Goal: Task Accomplishment & Management: Complete application form

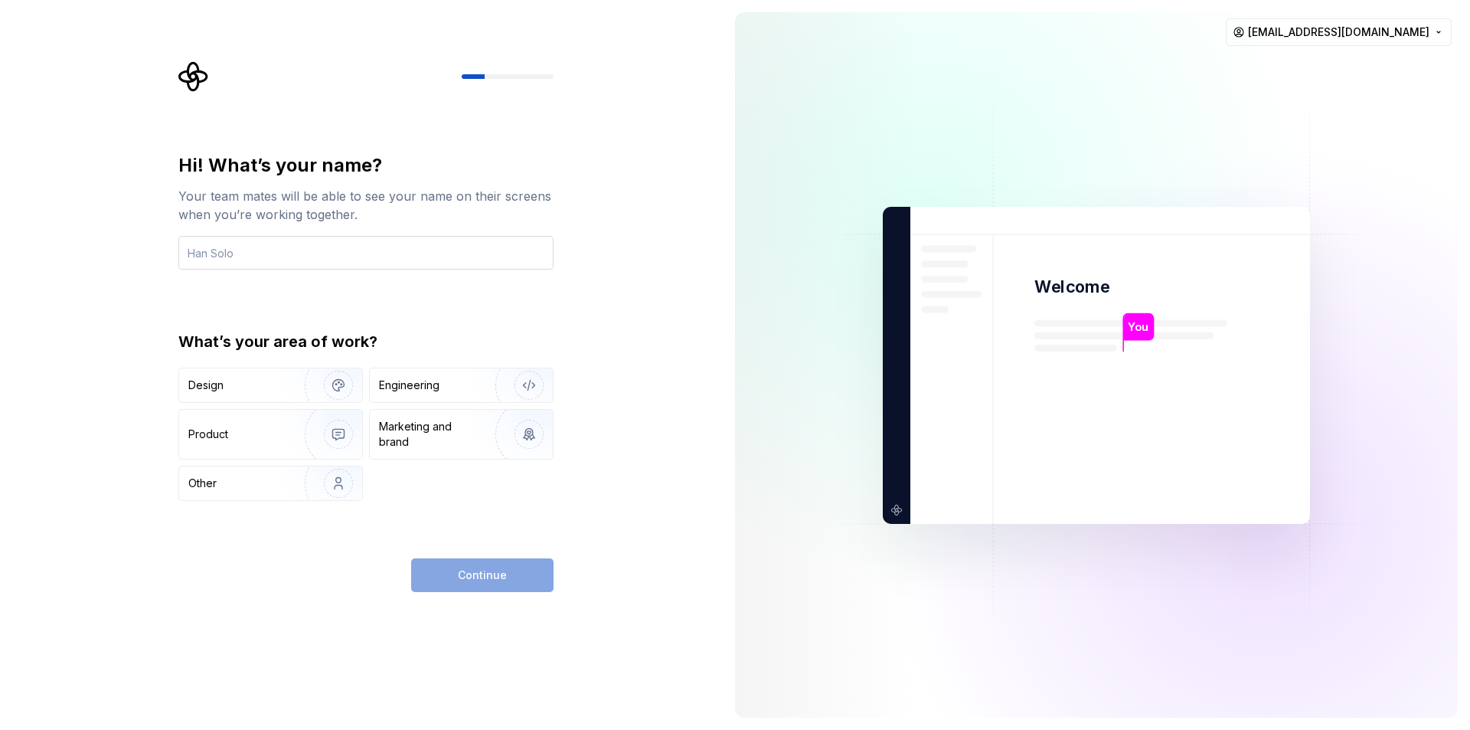
click at [351, 253] on input "text" at bounding box center [365, 253] width 375 height 34
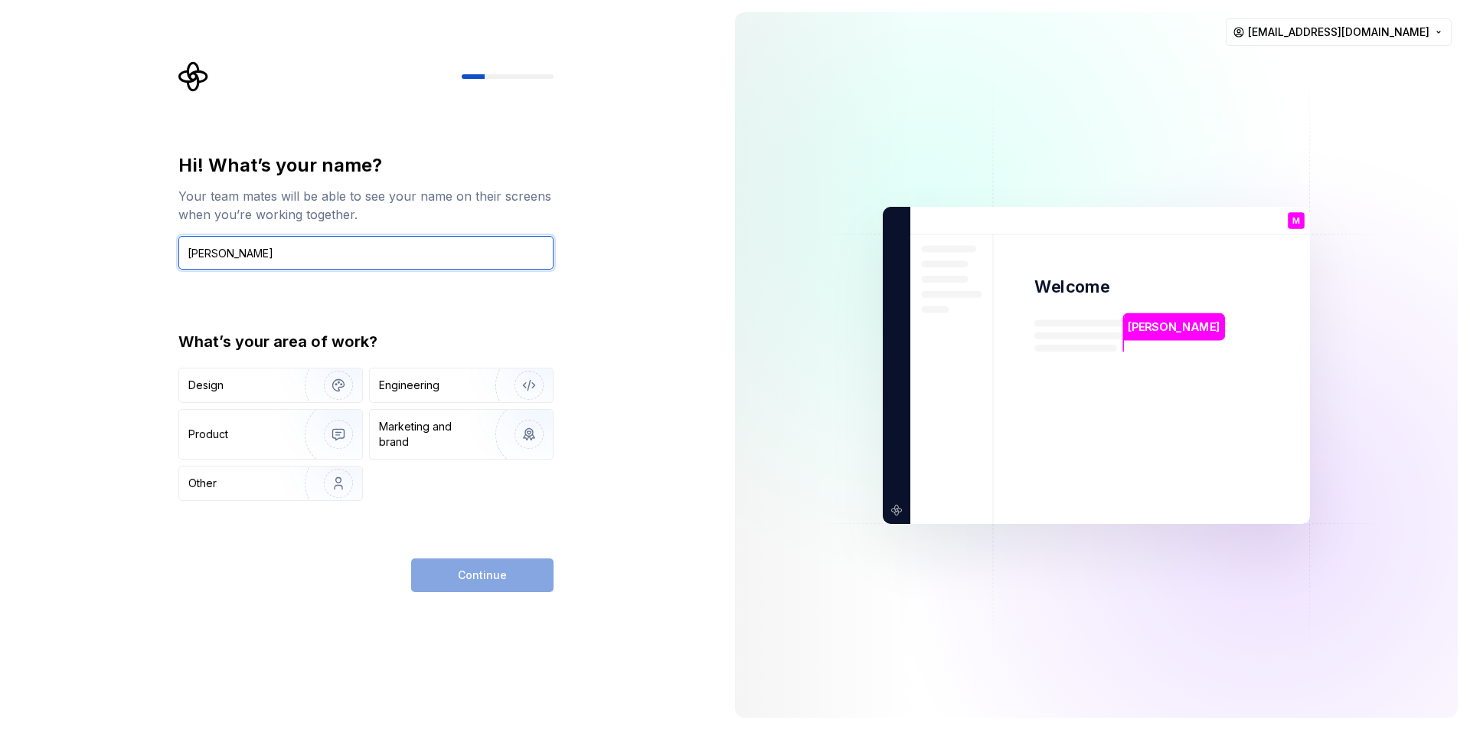
type input "Mohamed"
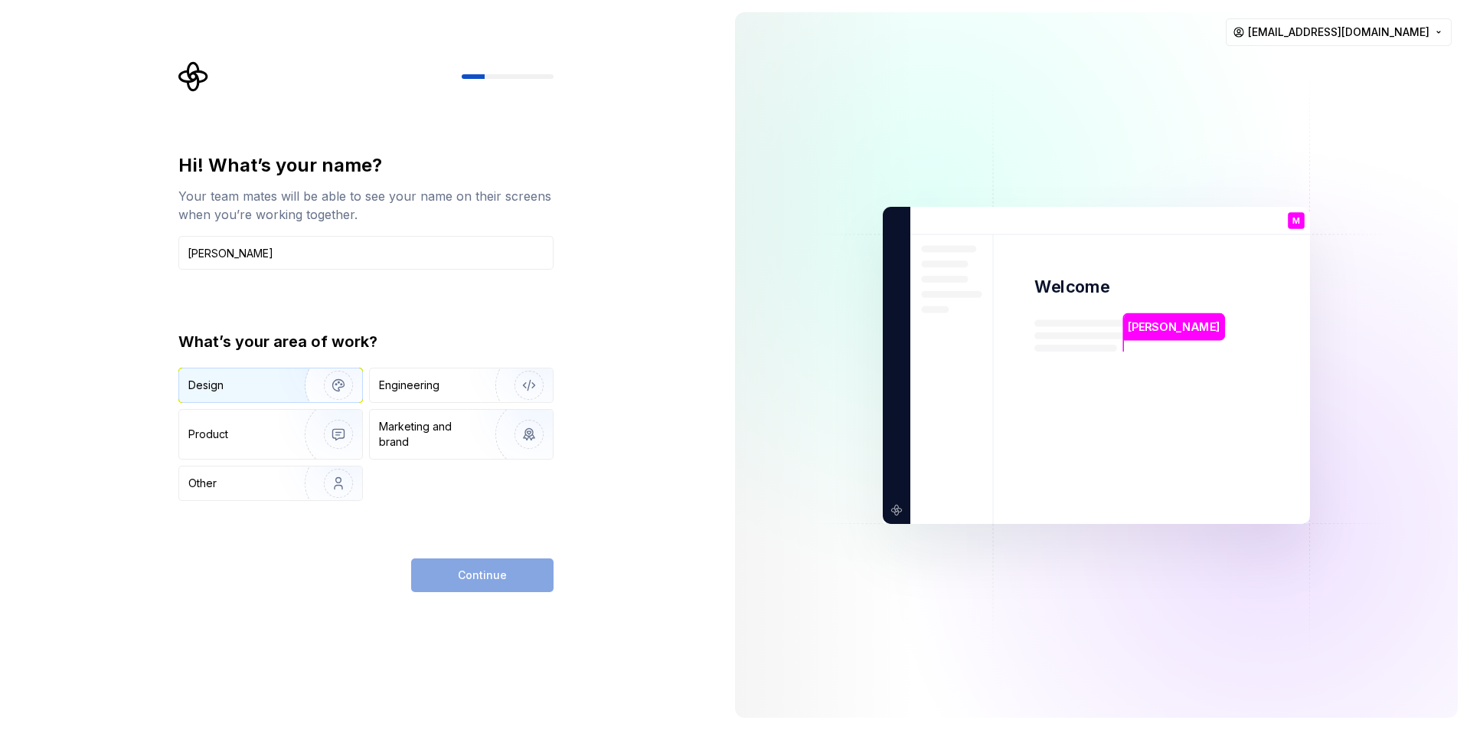
drag, startPoint x: 283, startPoint y: 387, endPoint x: 310, endPoint y: 387, distance: 27.6
click at [283, 387] on img "button" at bounding box center [328, 385] width 98 height 103
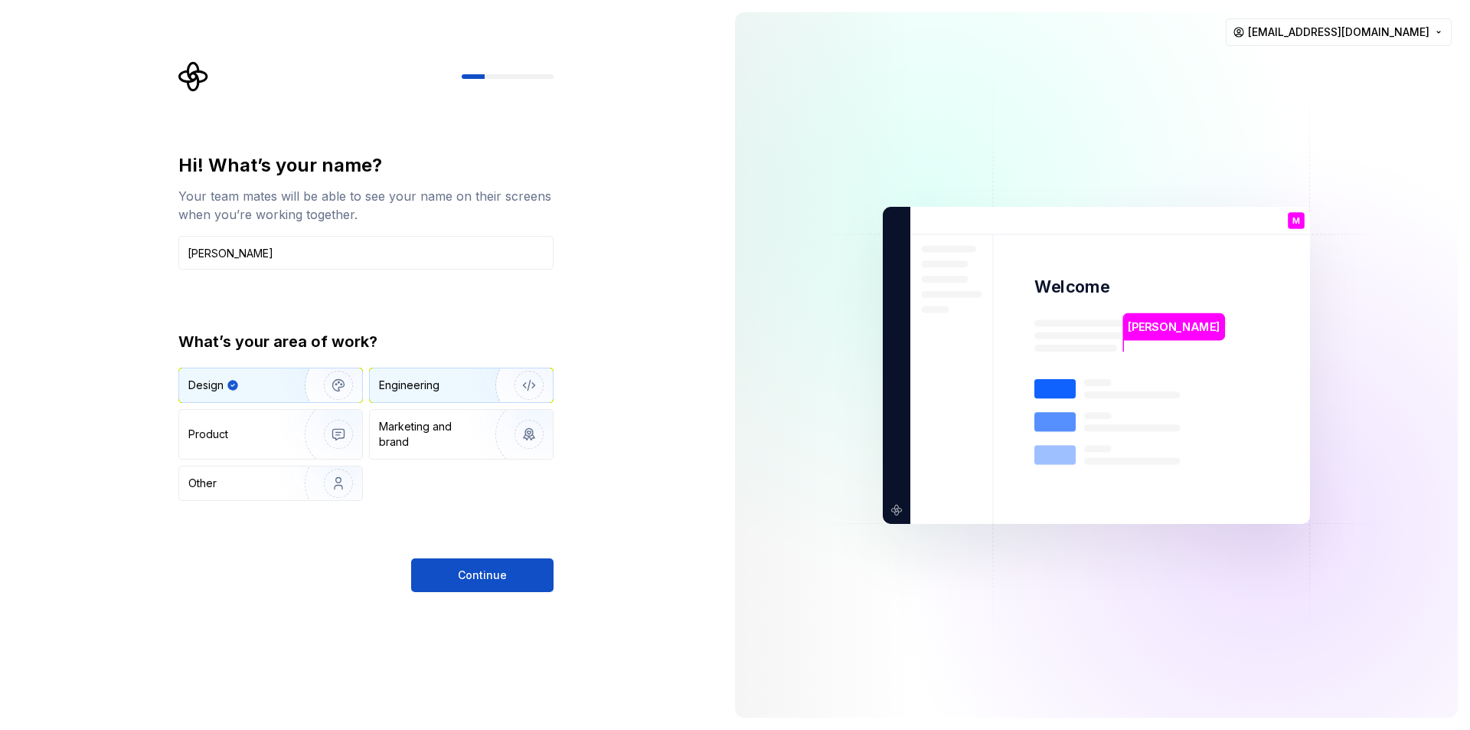
drag, startPoint x: 436, startPoint y: 381, endPoint x: 437, endPoint y: 397, distance: 16.2
click at [436, 381] on div "Engineering" at bounding box center [409, 384] width 60 height 15
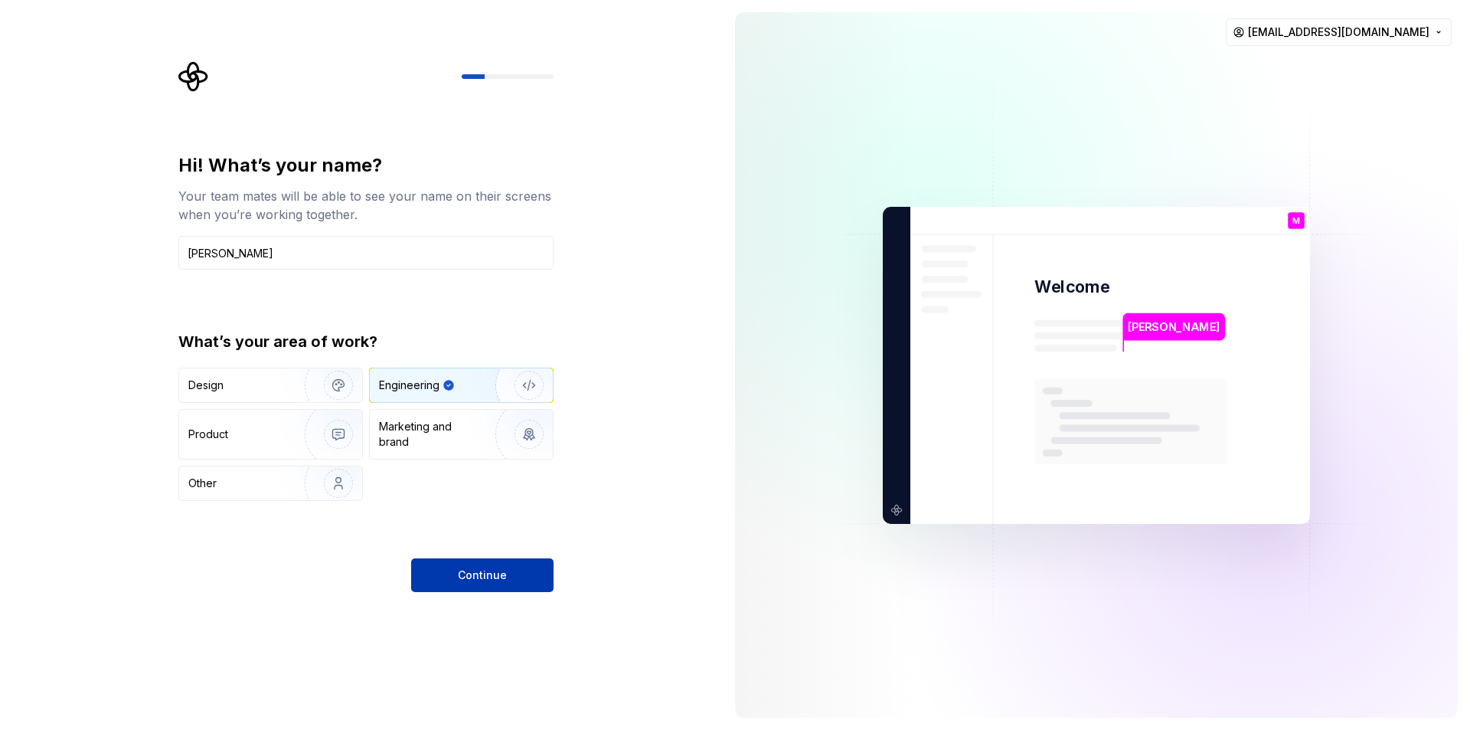
click at [464, 581] on span "Continue" at bounding box center [482, 574] width 49 height 15
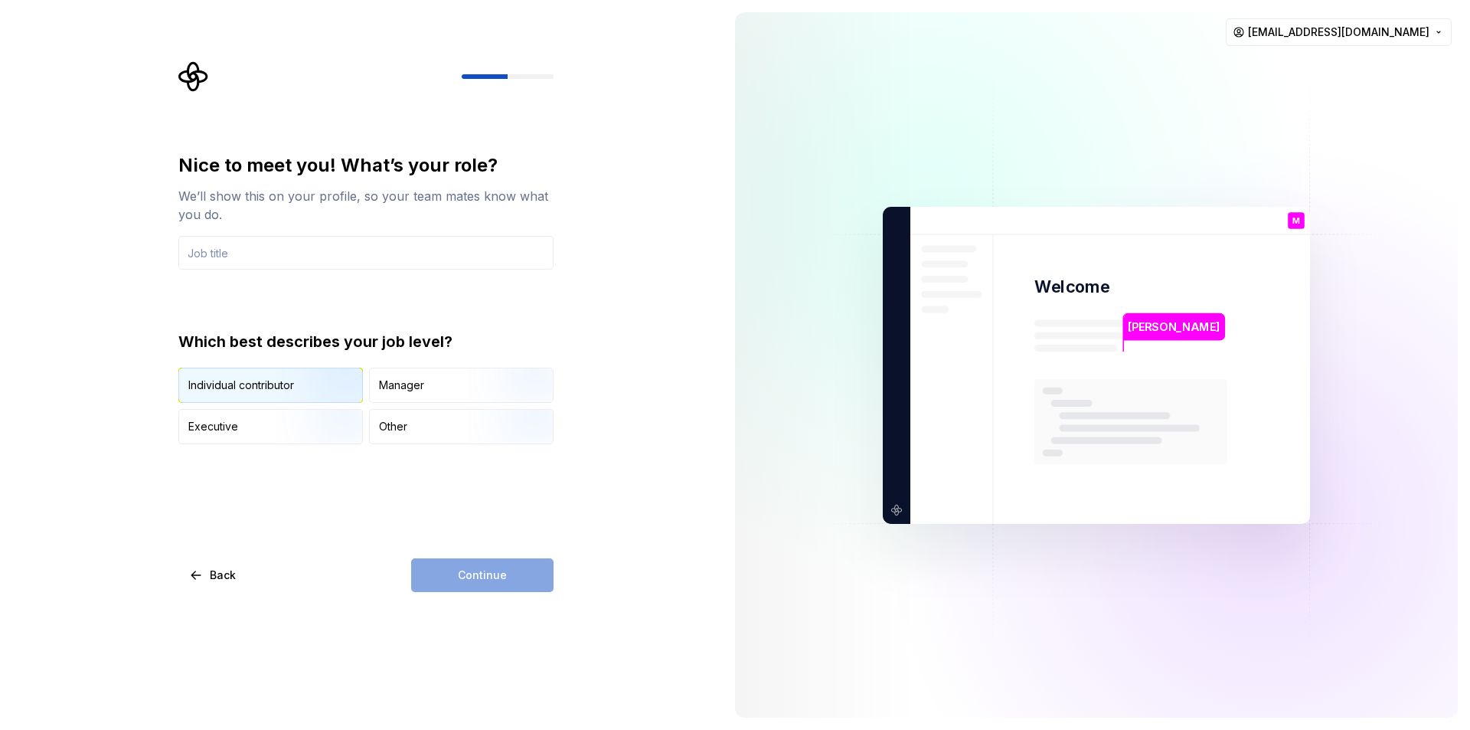
click at [323, 394] on img "button" at bounding box center [325, 404] width 98 height 103
click at [519, 554] on div "Nice to meet you! What’s your role? We’ll show this on your profile, so your te…" at bounding box center [365, 372] width 375 height 439
click at [328, 375] on img "button" at bounding box center [325, 404] width 98 height 103
click at [371, 253] on input "text" at bounding box center [365, 253] width 375 height 34
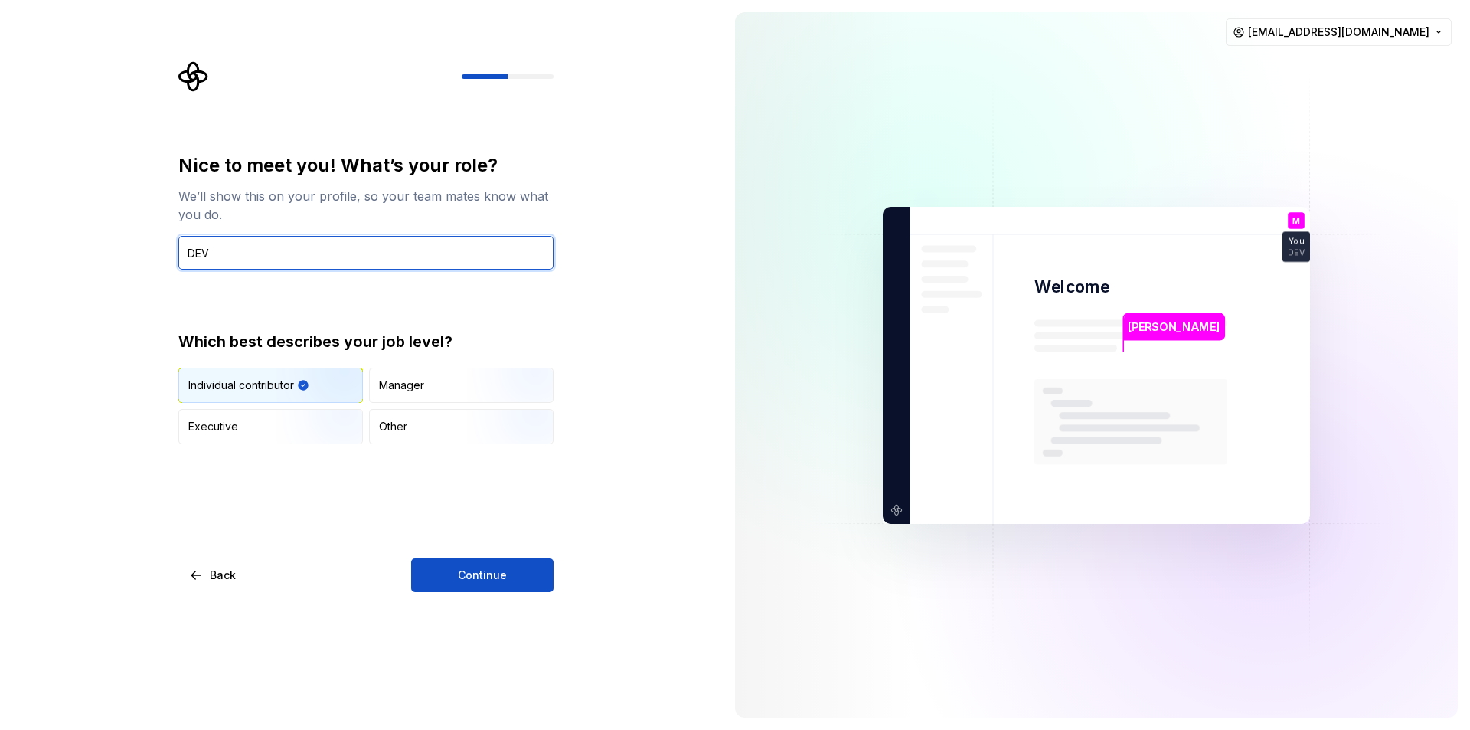
type input "DEV"
click at [505, 597] on div "Nice to meet you! What’s your role? We’ll show this on your profile, so your te…" at bounding box center [361, 365] width 723 height 730
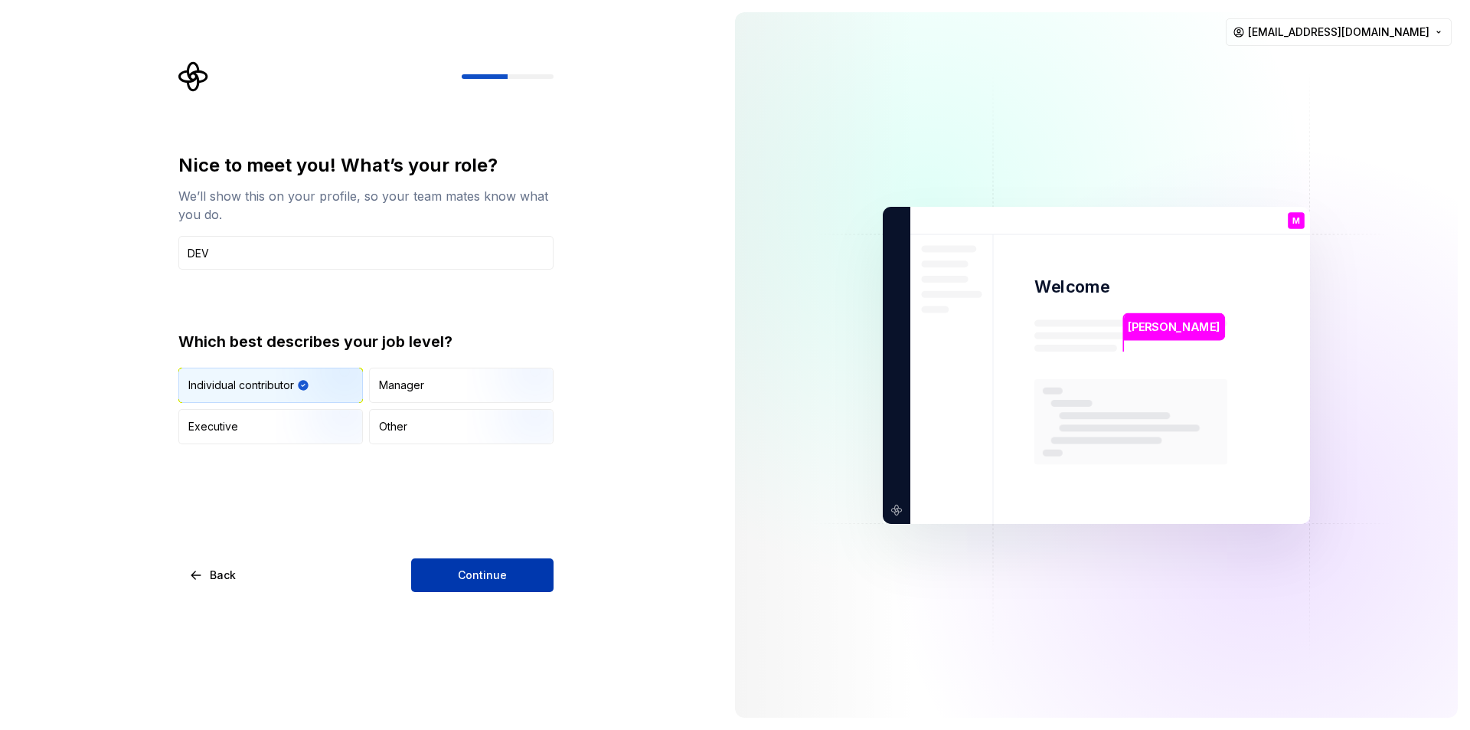
click at [508, 582] on button "Continue" at bounding box center [482, 575] width 142 height 34
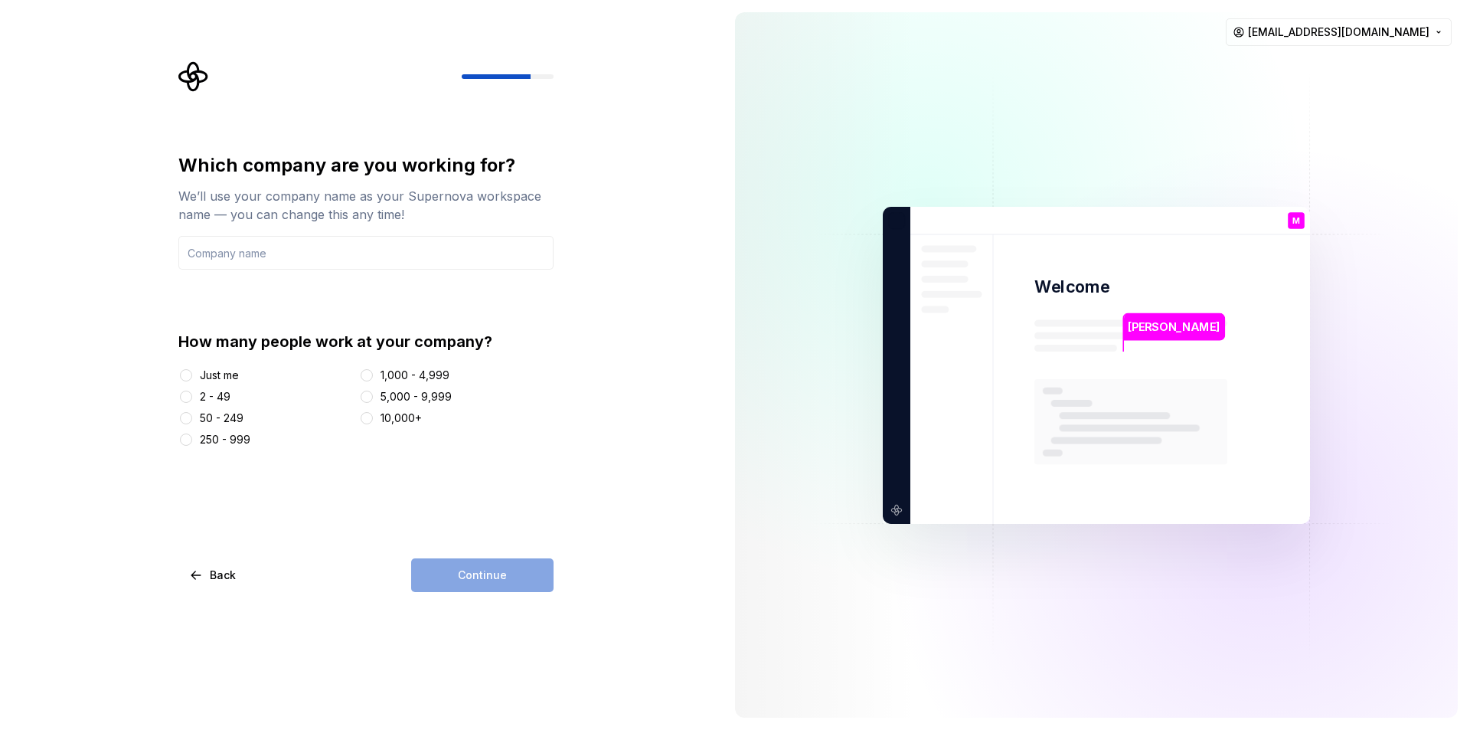
click at [204, 390] on div "2 - 49" at bounding box center [215, 396] width 31 height 15
click at [192, 390] on button "2 - 49" at bounding box center [186, 396] width 12 height 12
click at [537, 568] on div "Continue" at bounding box center [482, 575] width 142 height 34
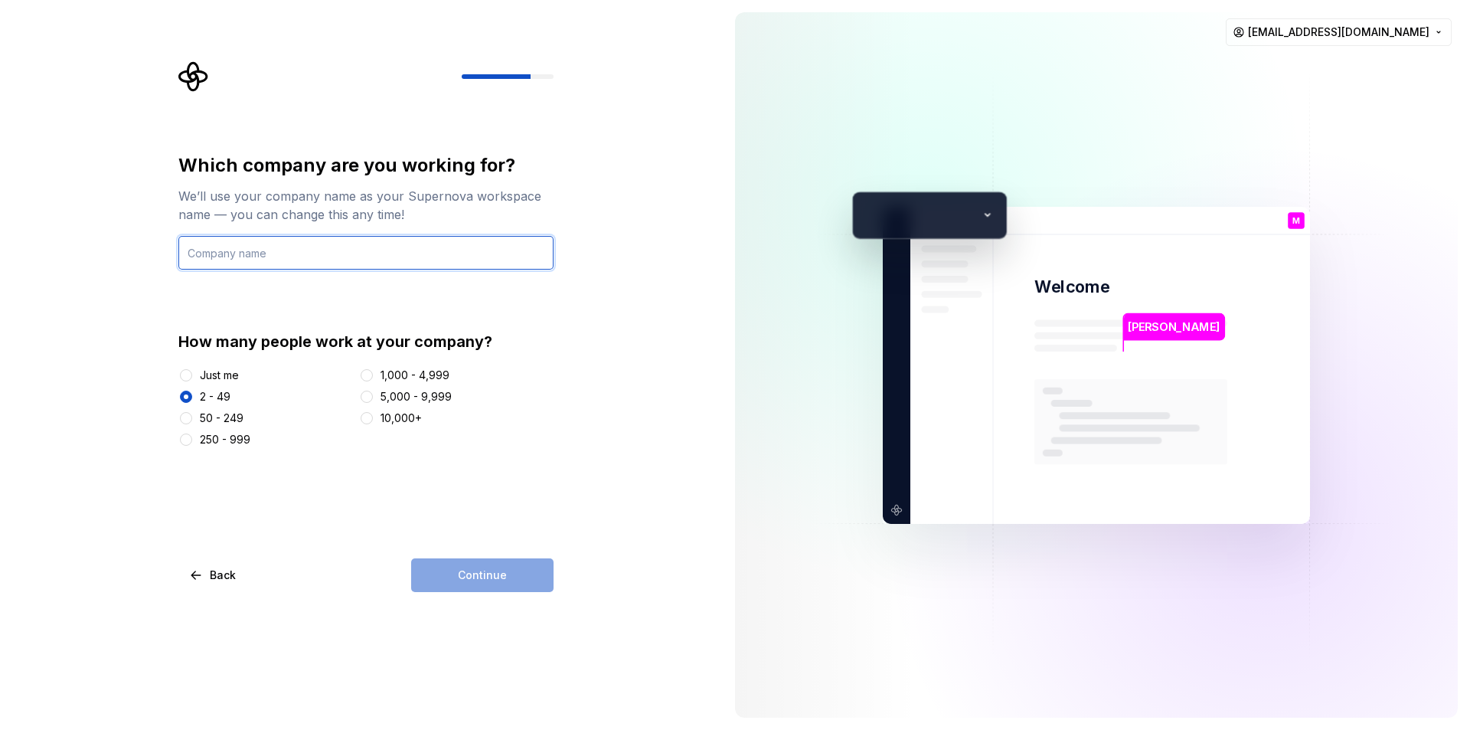
click at [341, 256] on input "text" at bounding box center [365, 253] width 375 height 34
type input "Smart"
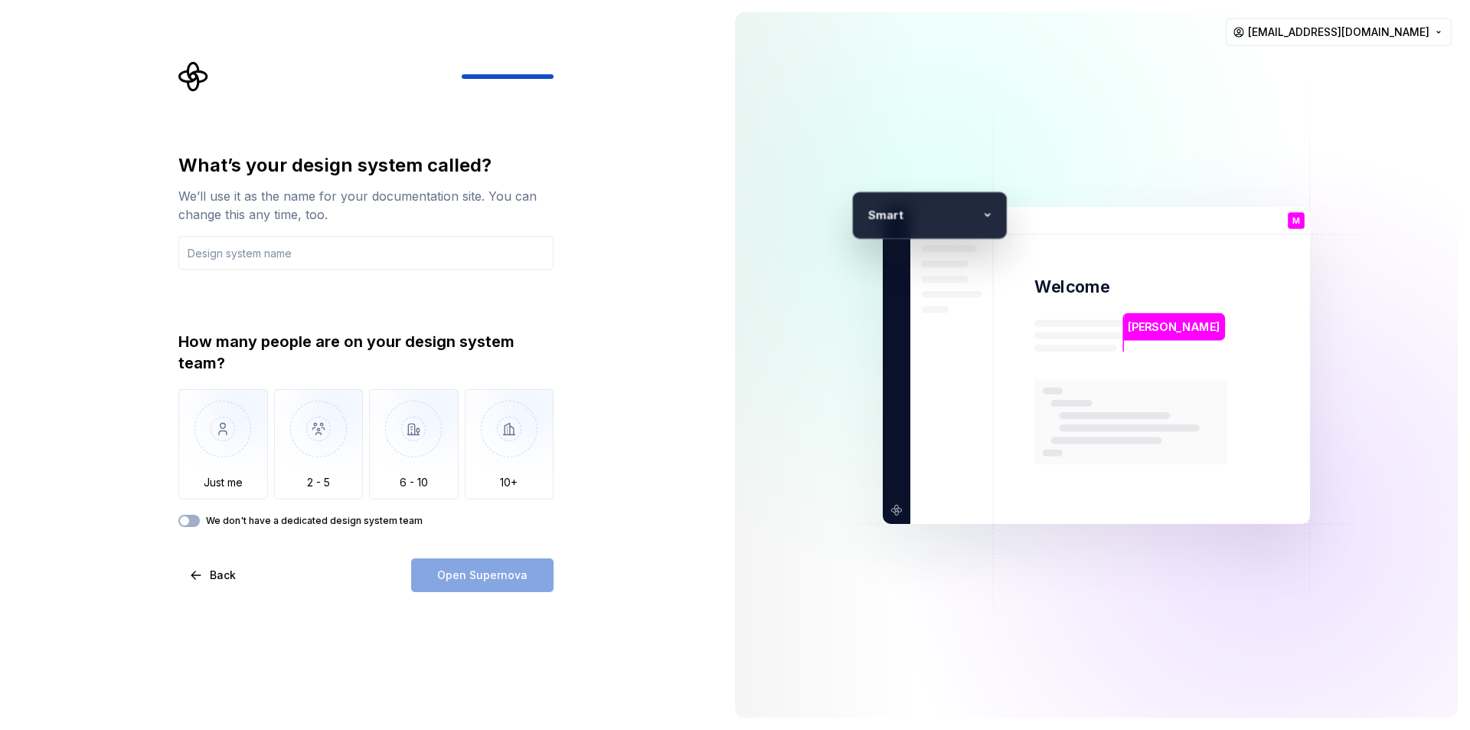
drag, startPoint x: 317, startPoint y: 420, endPoint x: 320, endPoint y: 351, distance: 69.0
click at [318, 420] on img "button" at bounding box center [319, 440] width 90 height 103
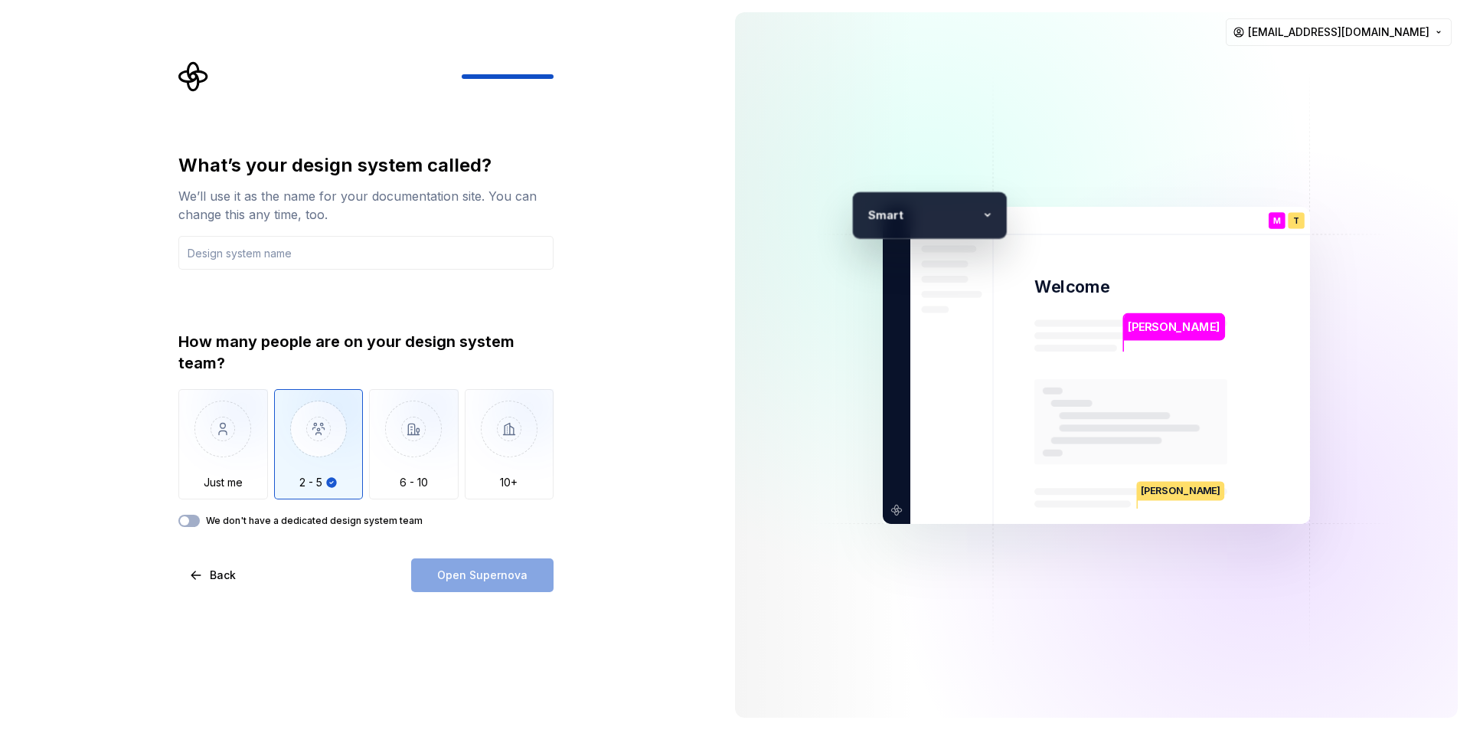
click at [328, 234] on div "What’s your design system called? We’ll use it as the name for your documentati…" at bounding box center [365, 211] width 375 height 116
click at [335, 267] on input "text" at bounding box center [365, 253] width 375 height 34
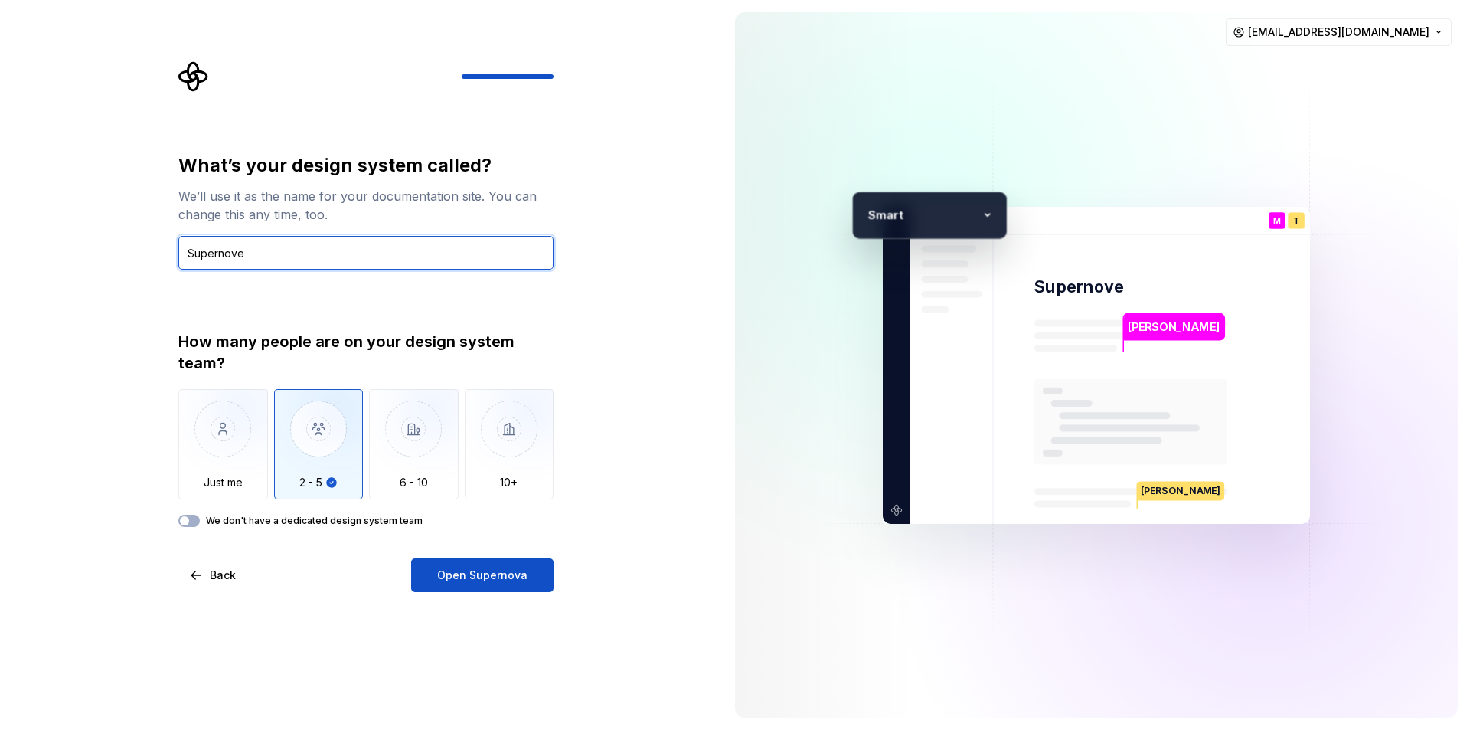
type input "Supernove"
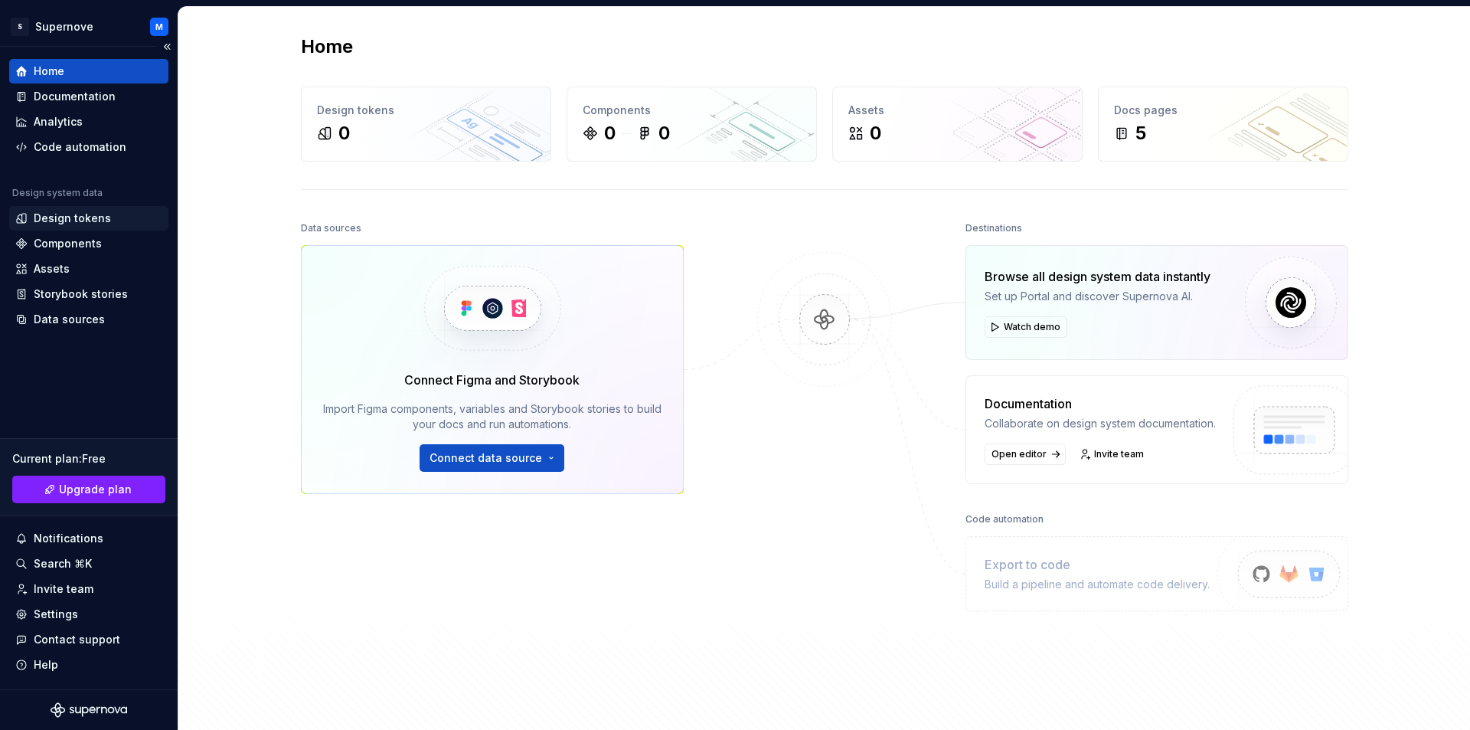
click at [100, 219] on div "Design tokens" at bounding box center [72, 218] width 77 height 15
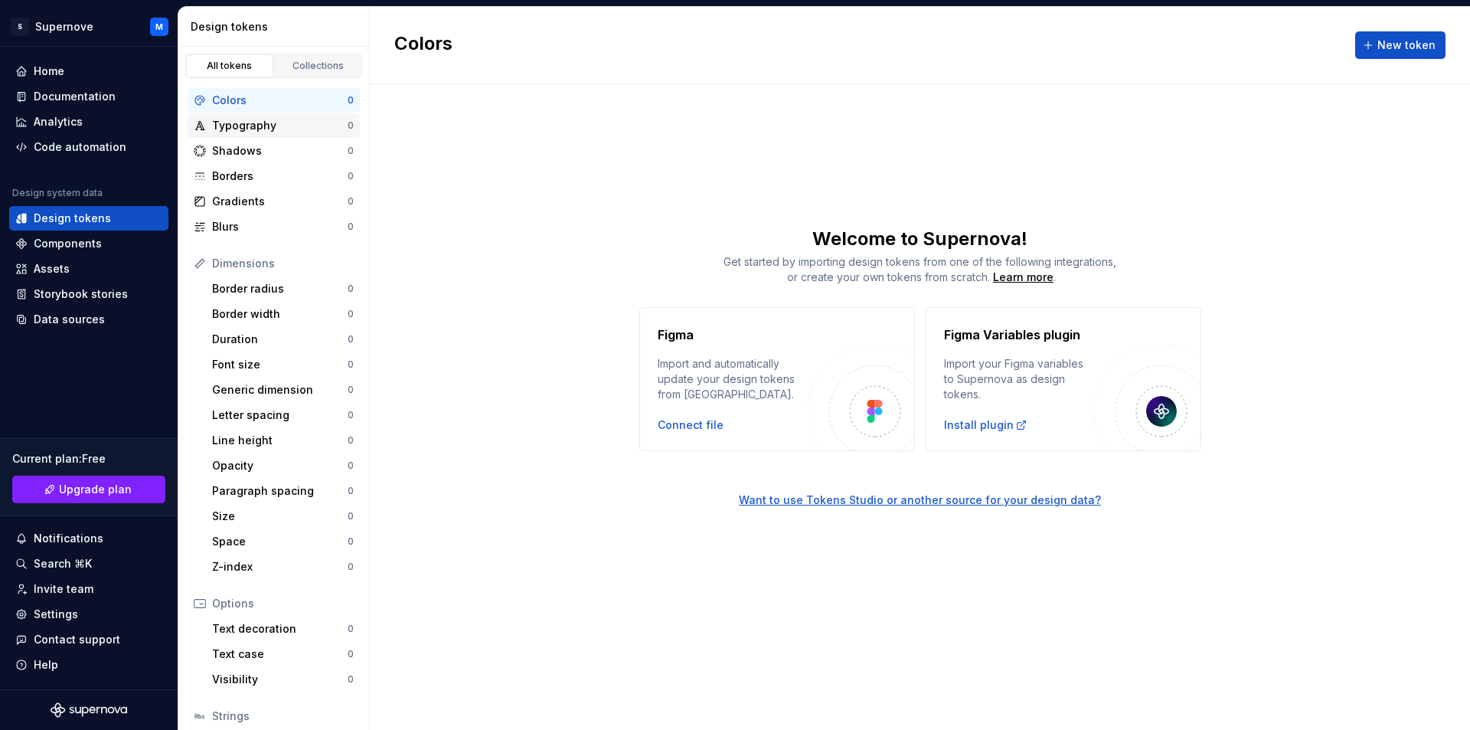
click at [284, 126] on div "Typography" at bounding box center [280, 125] width 136 height 15
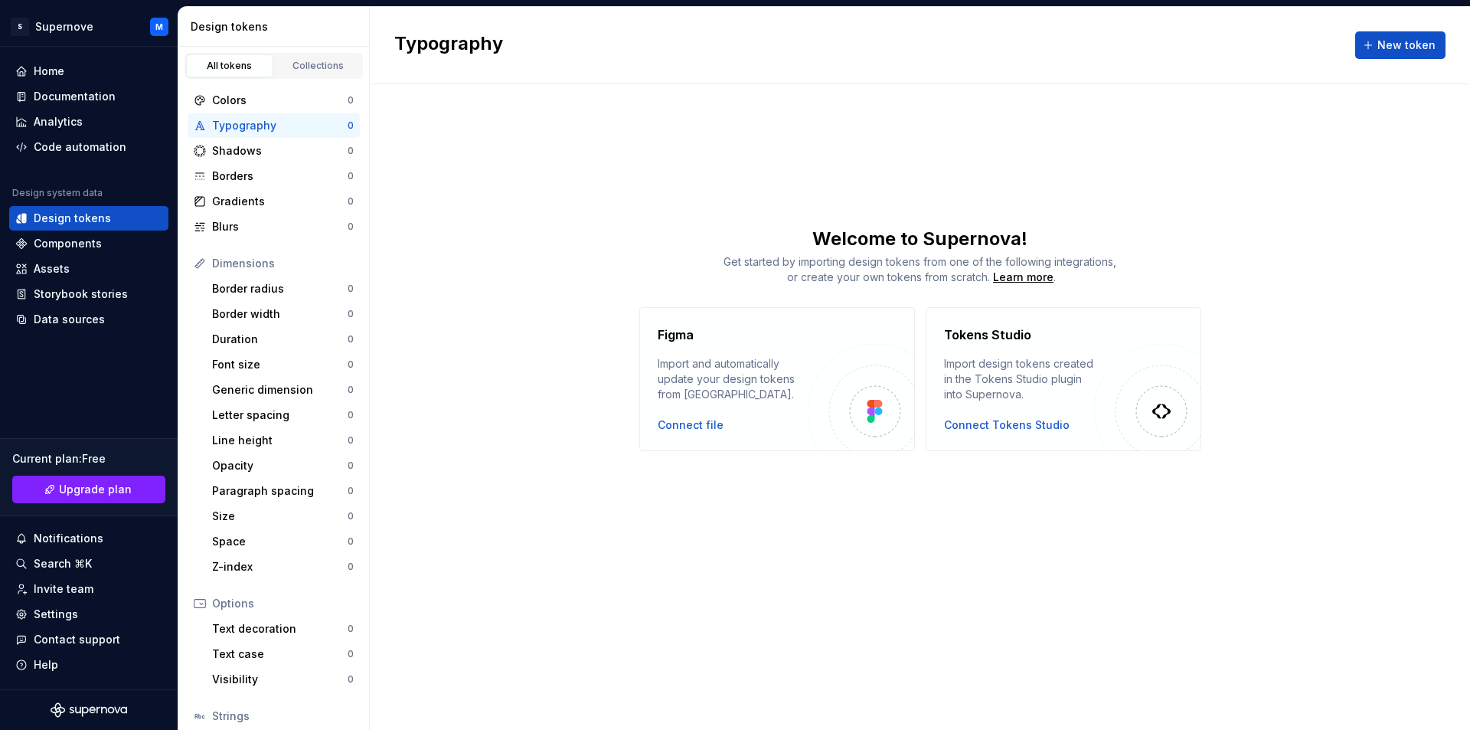
drag, startPoint x: 284, startPoint y: 126, endPoint x: 270, endPoint y: 119, distance: 15.1
click at [270, 121] on div "Typography" at bounding box center [280, 125] width 136 height 15
click at [272, 100] on div "Colors" at bounding box center [280, 100] width 136 height 15
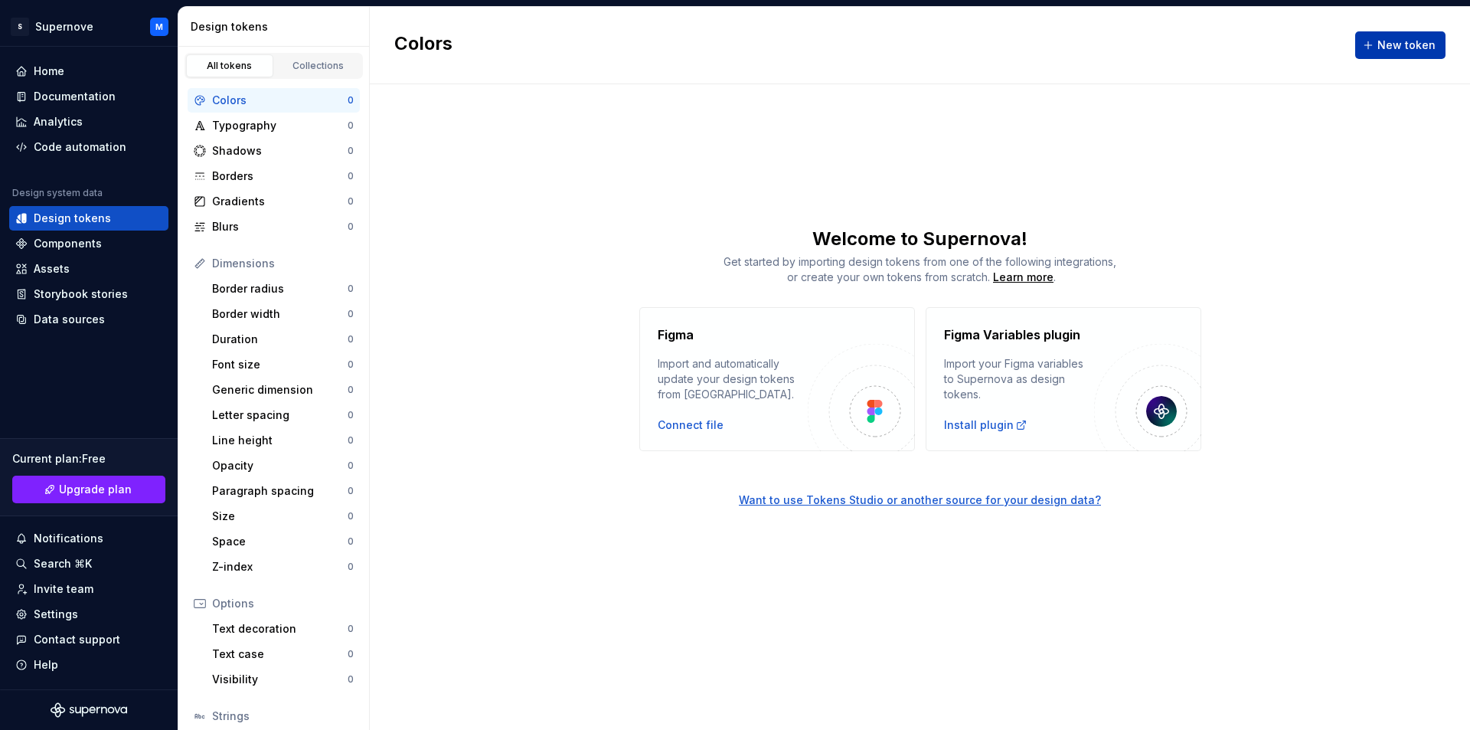
click at [1414, 41] on span "New token" at bounding box center [1406, 45] width 58 height 15
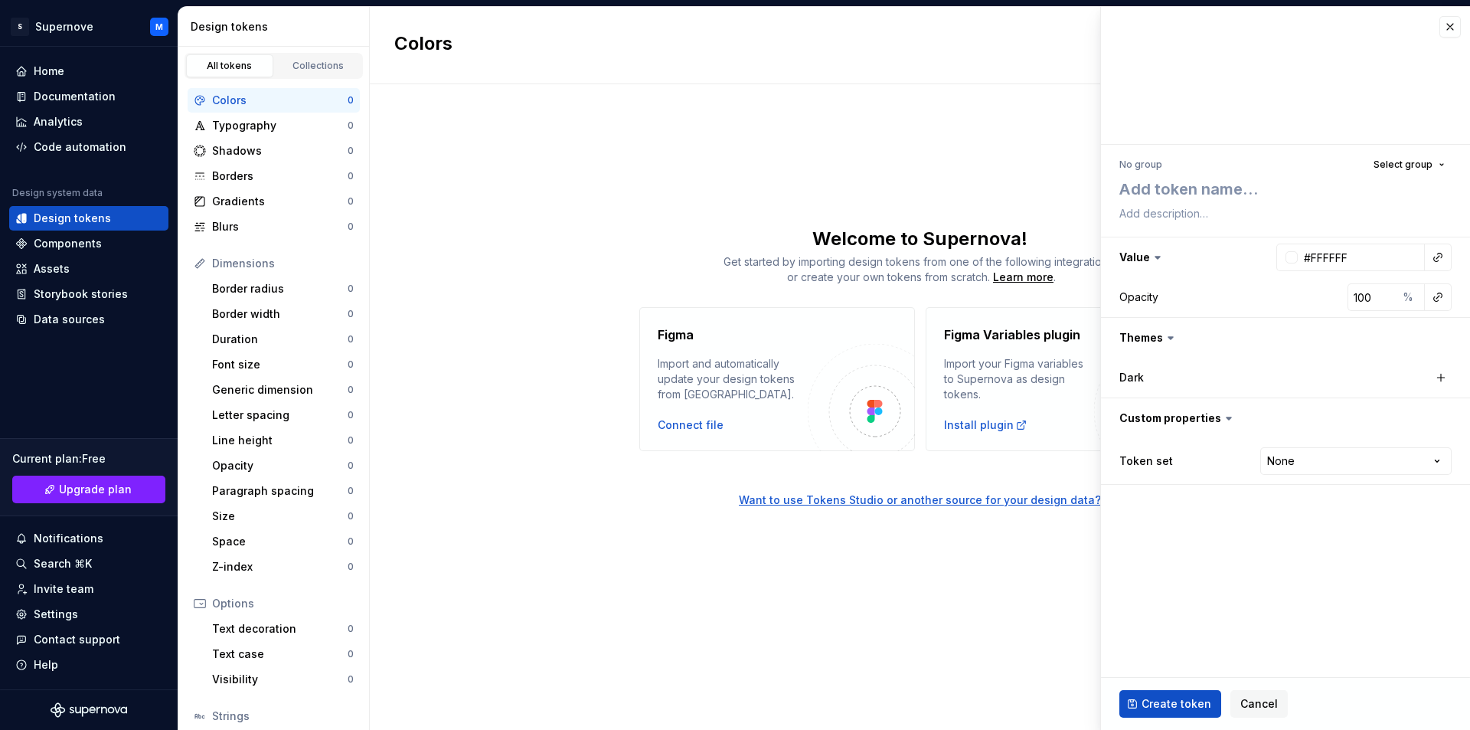
click at [1150, 378] on div "Dark" at bounding box center [1195, 377] width 153 height 15
click at [1137, 380] on label "Dark" at bounding box center [1131, 377] width 24 height 15
click at [1438, 378] on button "button" at bounding box center [1440, 377] width 21 height 21
click at [1293, 376] on button "button" at bounding box center [1283, 378] width 28 height 28
type textarea "*"
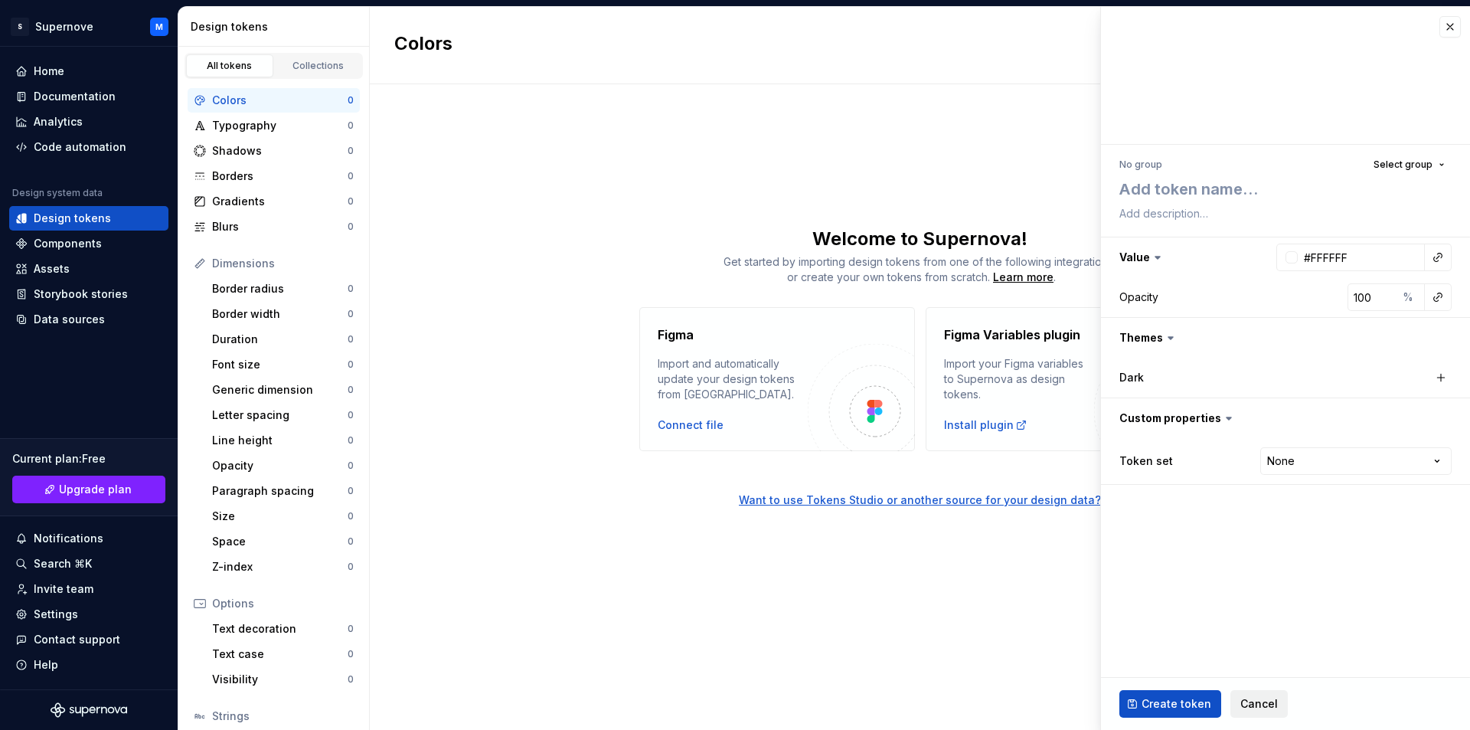
click at [1256, 703] on span "Cancel" at bounding box center [1259, 703] width 38 height 15
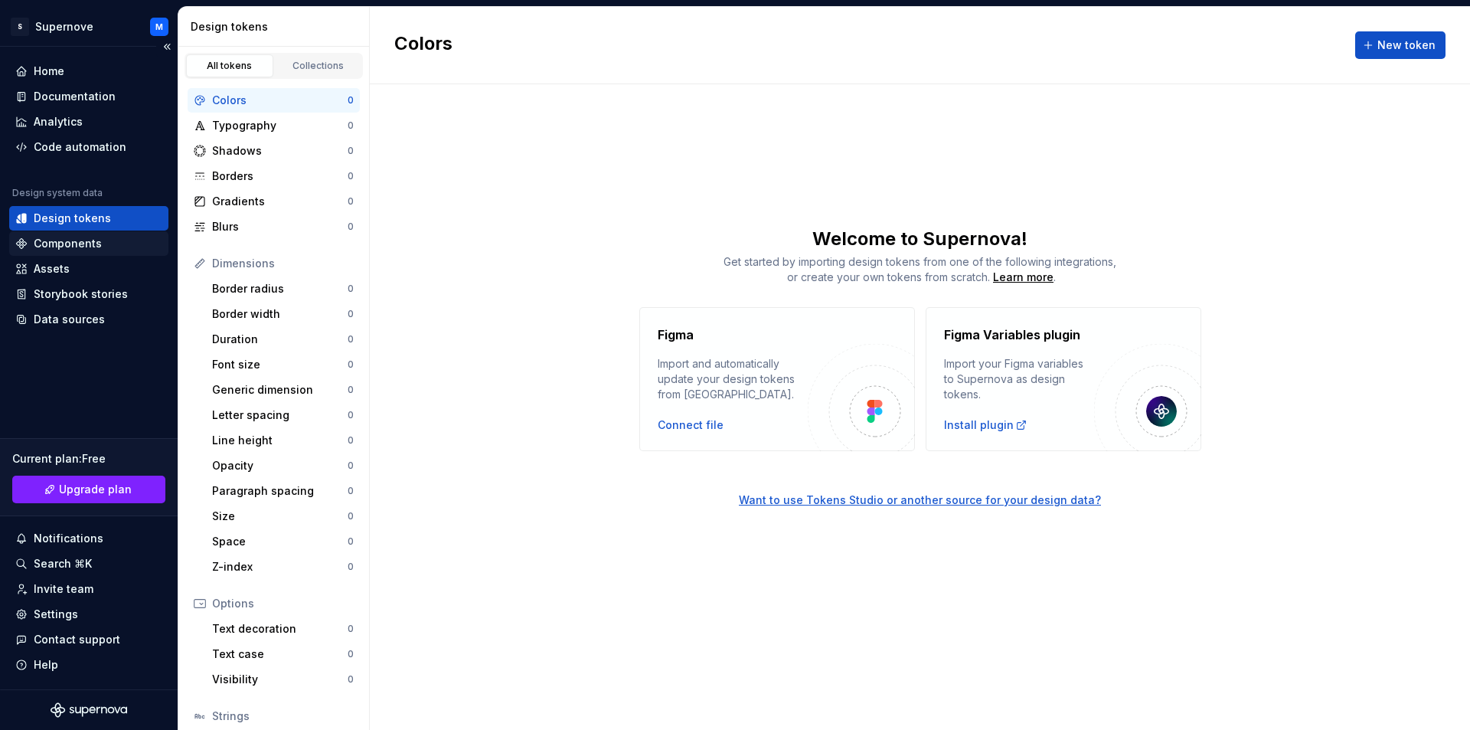
click at [103, 242] on div "Components" at bounding box center [88, 243] width 147 height 15
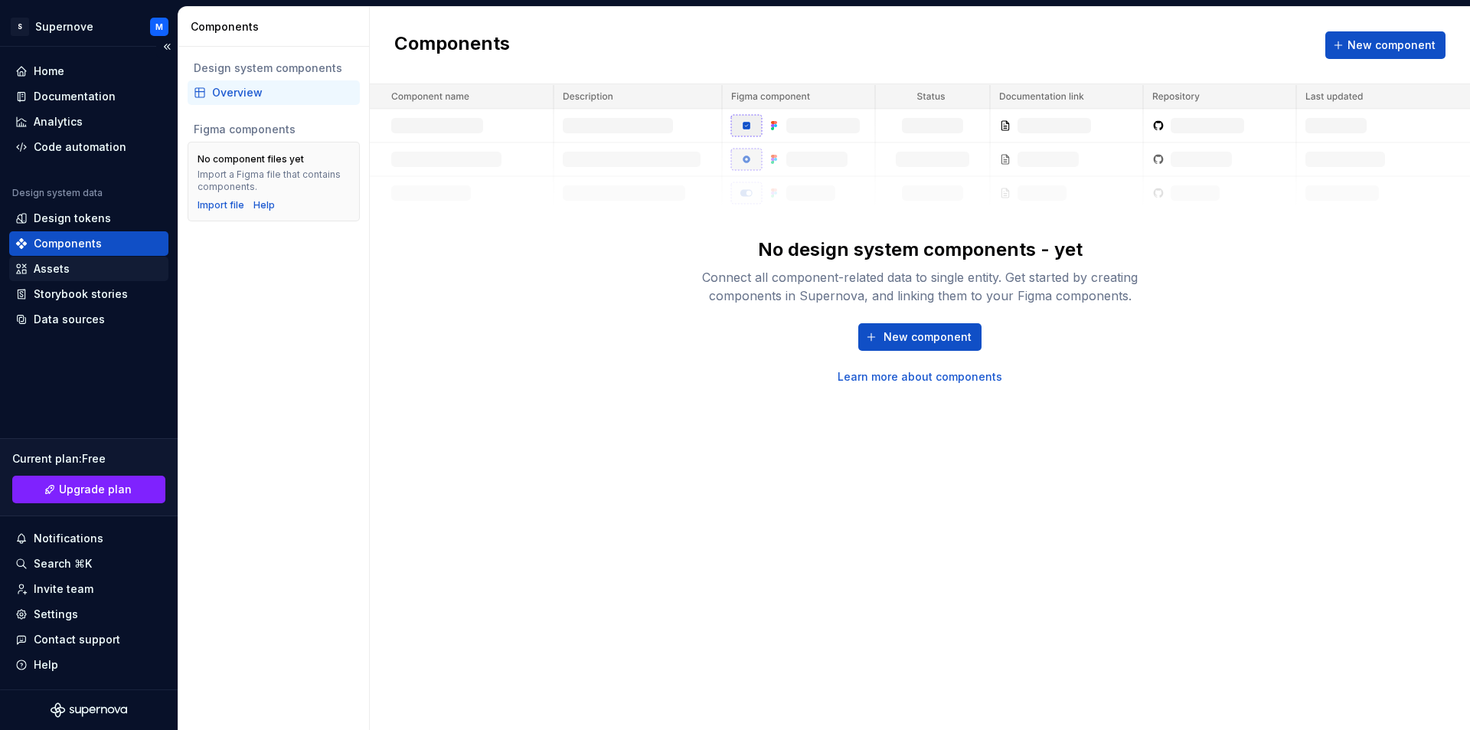
click at [106, 265] on div "Assets" at bounding box center [88, 268] width 147 height 15
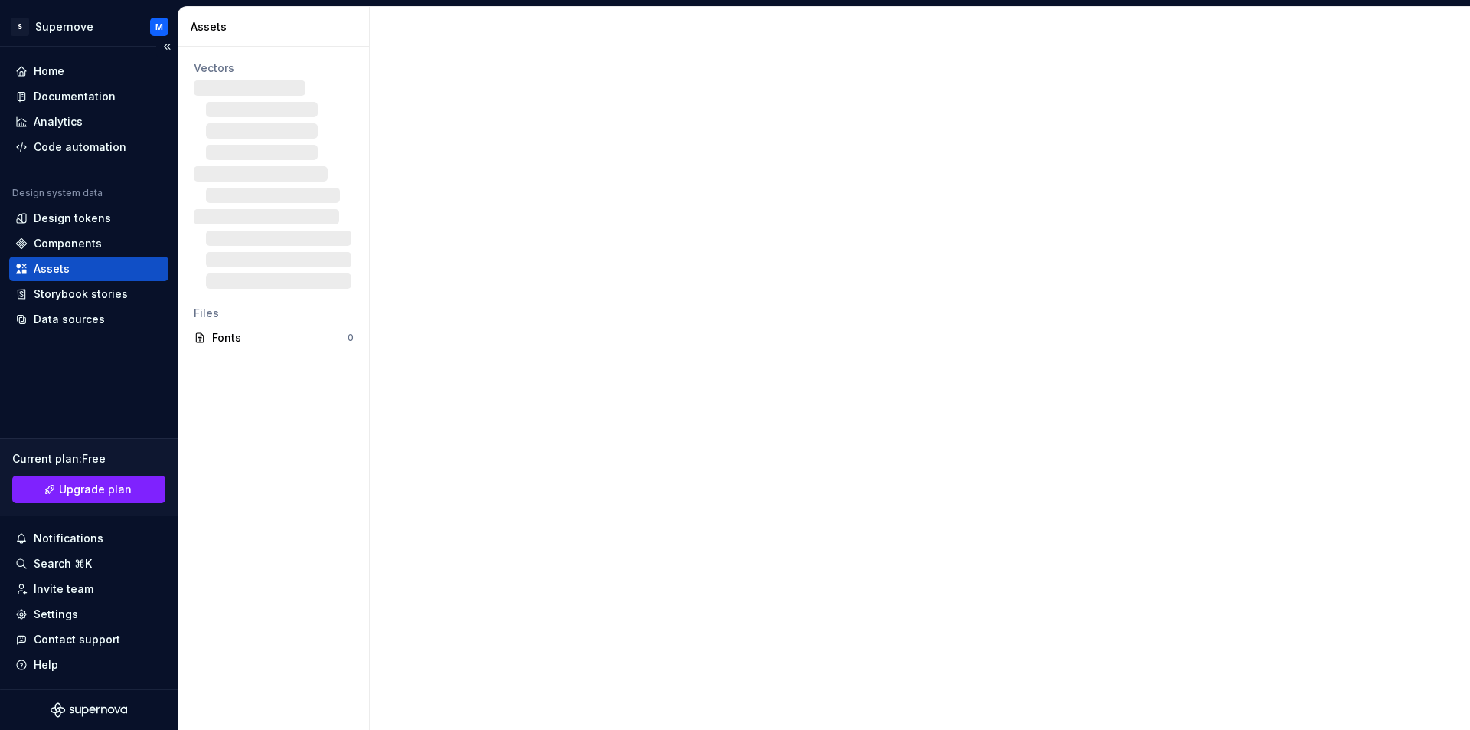
drag, startPoint x: 106, startPoint y: 265, endPoint x: 54, endPoint y: 275, distance: 53.0
click at [54, 275] on div "Assets" at bounding box center [52, 268] width 36 height 15
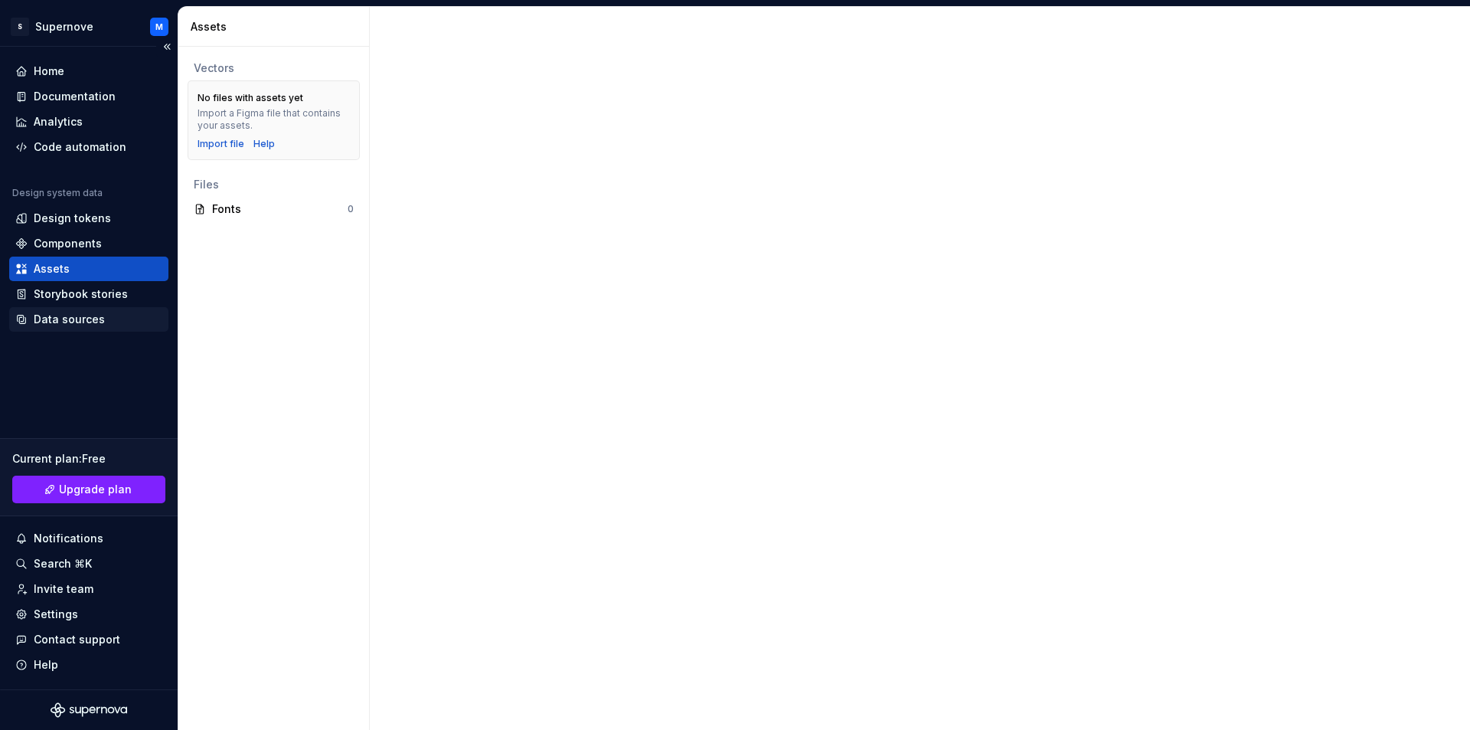
click at [109, 328] on div "Data sources" at bounding box center [88, 319] width 159 height 24
